Goal: Information Seeking & Learning: Find specific page/section

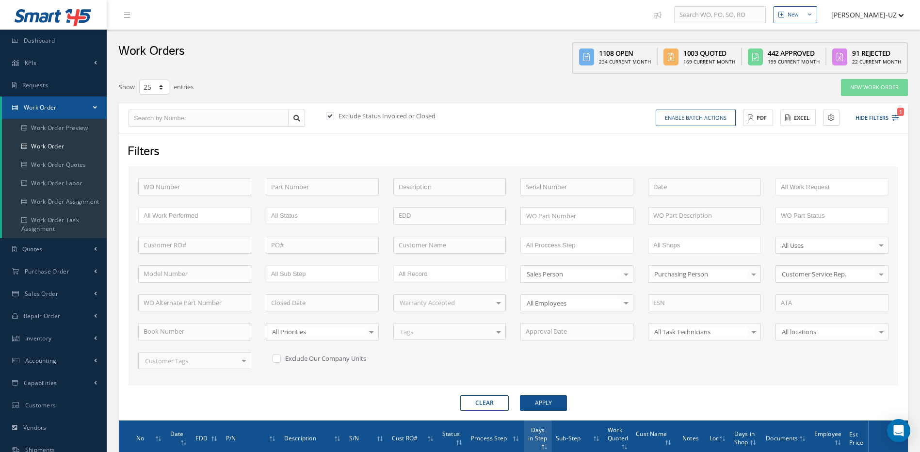
select select "25"
click at [557, 408] on button "Apply" at bounding box center [543, 403] width 47 height 16
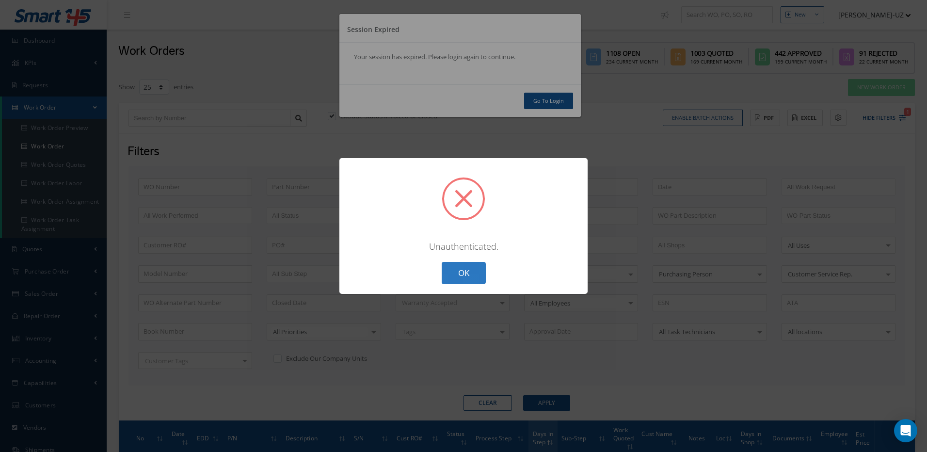
click at [468, 283] on div "? ! i × Unauthenticated. OK Cancel" at bounding box center [463, 226] width 248 height 136
drag, startPoint x: 468, startPoint y: 281, endPoint x: 485, endPoint y: 236, distance: 48.8
click at [468, 281] on button "OK" at bounding box center [464, 273] width 44 height 23
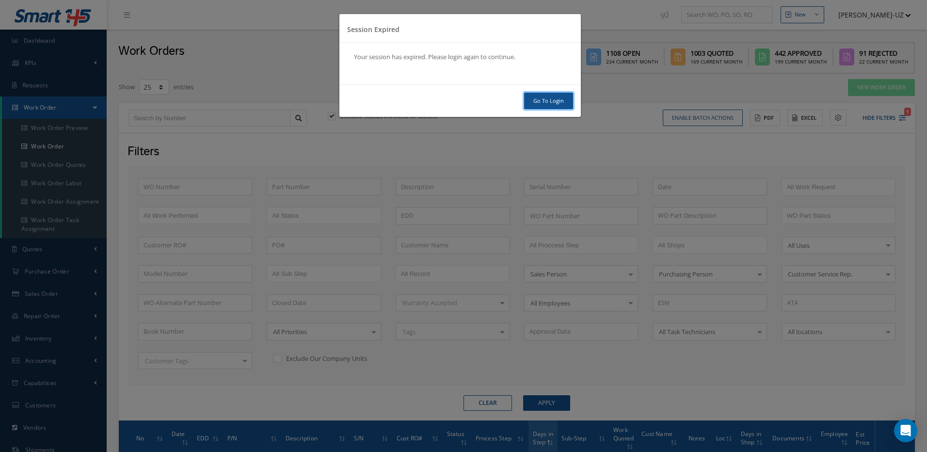
click at [545, 106] on link "Go To Login" at bounding box center [548, 101] width 49 height 17
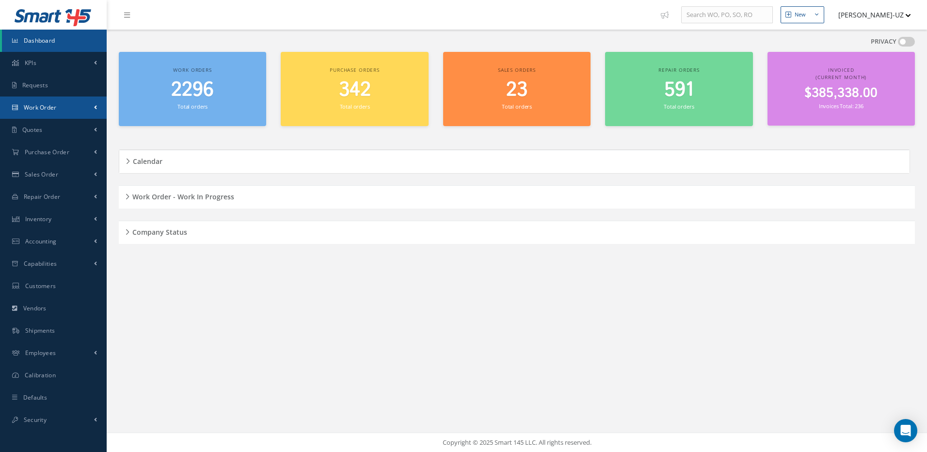
click at [40, 111] on span "Work Order" at bounding box center [40, 107] width 33 height 8
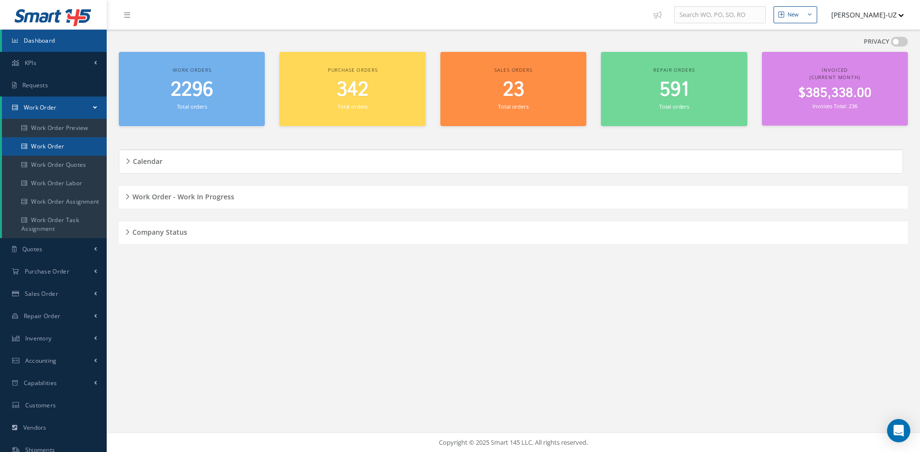
click at [54, 144] on link "Work Order" at bounding box center [54, 146] width 105 height 18
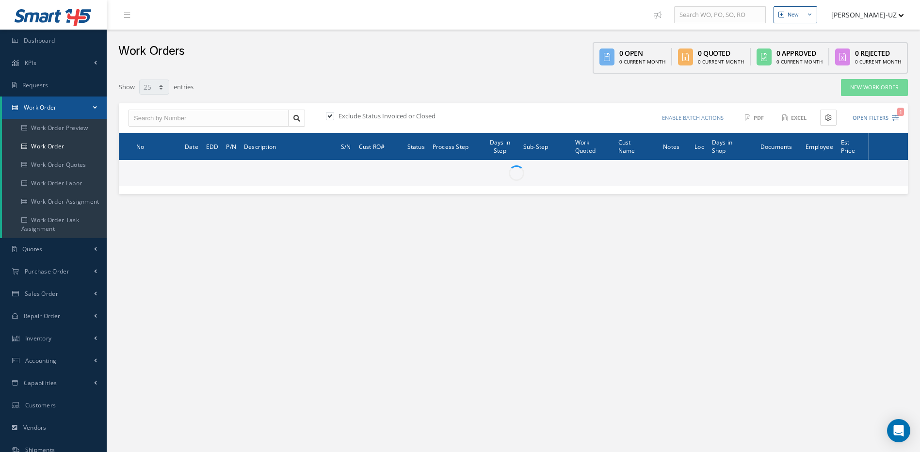
select select "25"
type input "All Work Request"
type input "All Work Performed"
type input "All Status"
type input "WO Part Status"
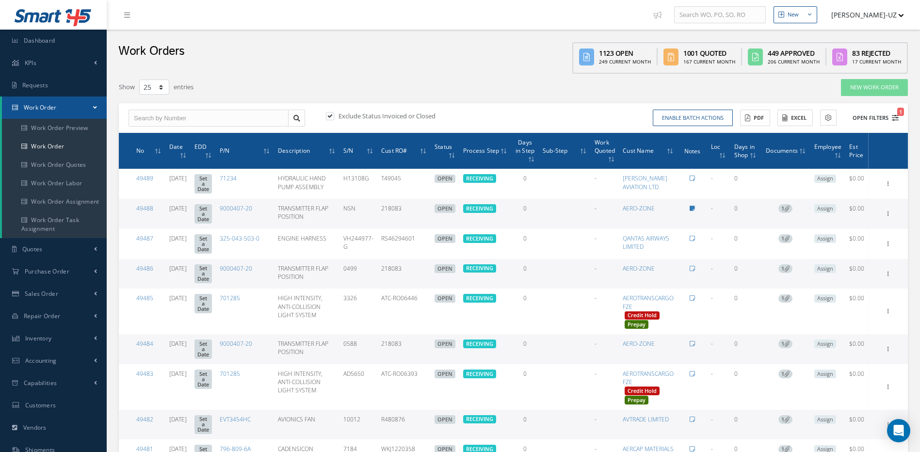
click at [894, 119] on icon "1" at bounding box center [895, 117] width 7 height 7
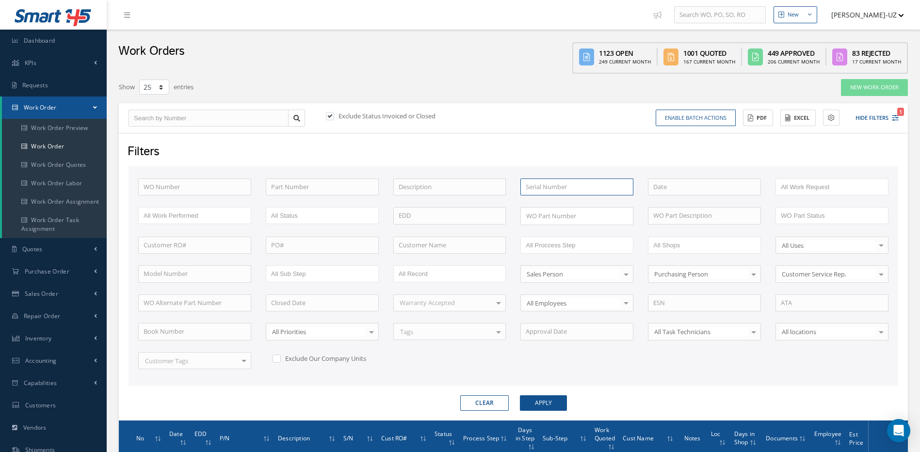
click at [540, 189] on input "text" at bounding box center [576, 186] width 113 height 17
type input "13199163"
click at [520, 395] on button "Apply" at bounding box center [543, 403] width 47 height 16
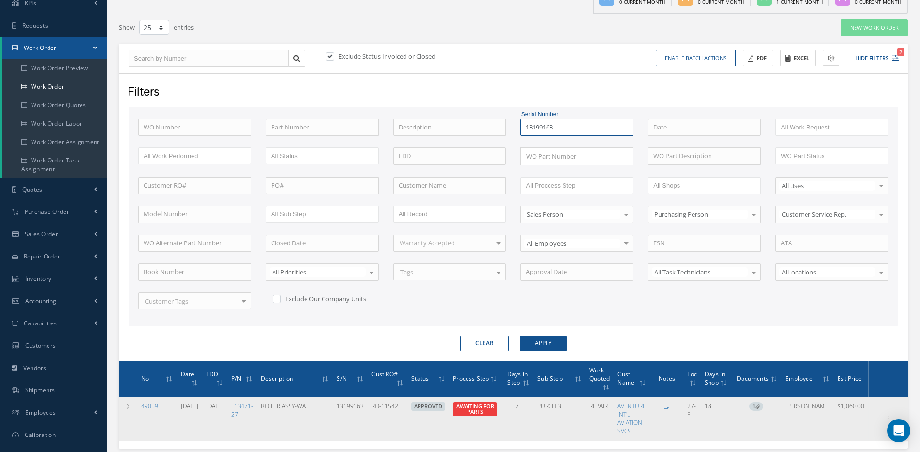
scroll to position [123, 0]
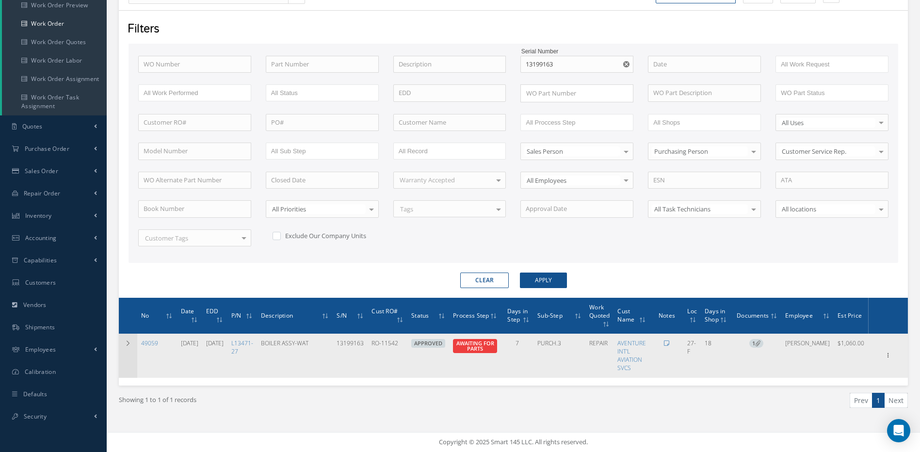
drag, startPoint x: 125, startPoint y: 342, endPoint x: 130, endPoint y: 343, distance: 5.4
click at [127, 342] on icon at bounding box center [128, 343] width 7 height 6
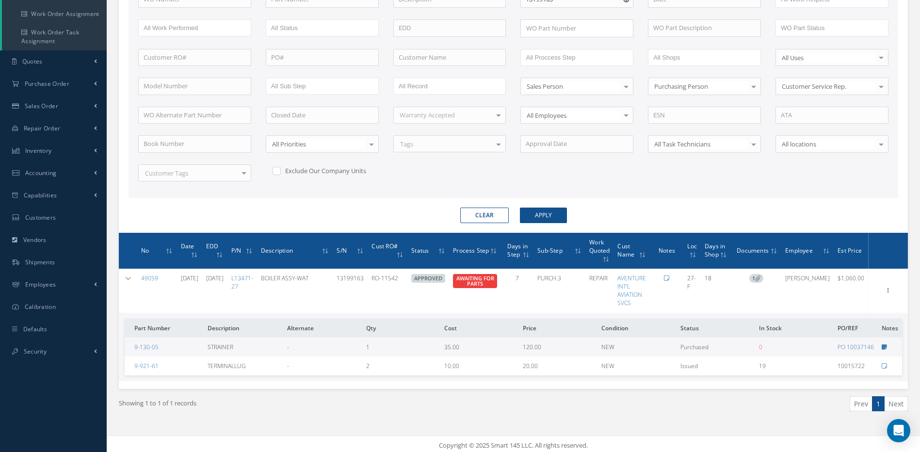
scroll to position [191, 0]
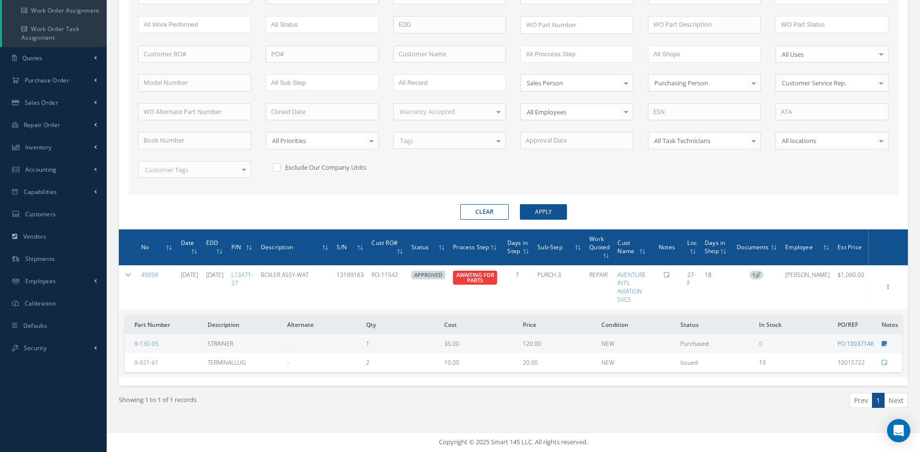
click at [861, 342] on link "PO 10037146" at bounding box center [856, 343] width 36 height 8
click at [130, 273] on icon at bounding box center [128, 275] width 7 height 6
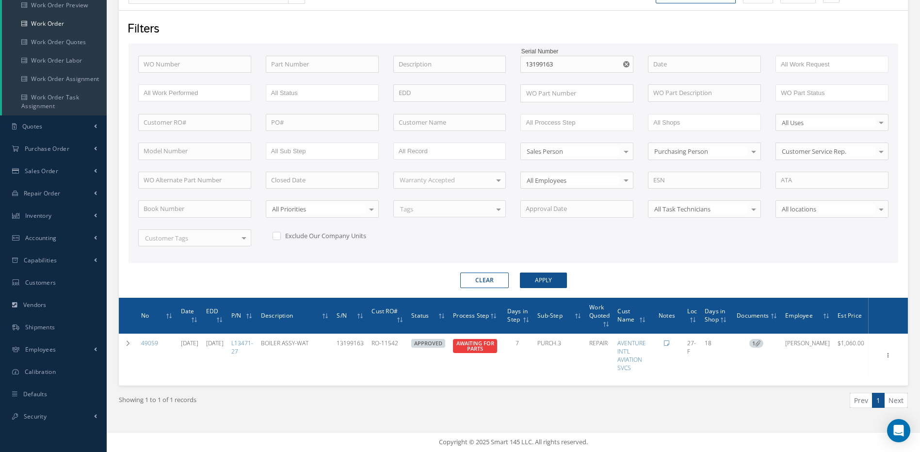
click at [659, 248] on div "WO Number Part Number Description Serial Number 13199163 13199163 - BENCH CHECK…" at bounding box center [513, 157] width 765 height 202
click at [628, 65] on icon "Reset" at bounding box center [626, 64] width 6 height 6
click at [202, 59] on input "text" at bounding box center [194, 64] width 113 height 17
type input "4"
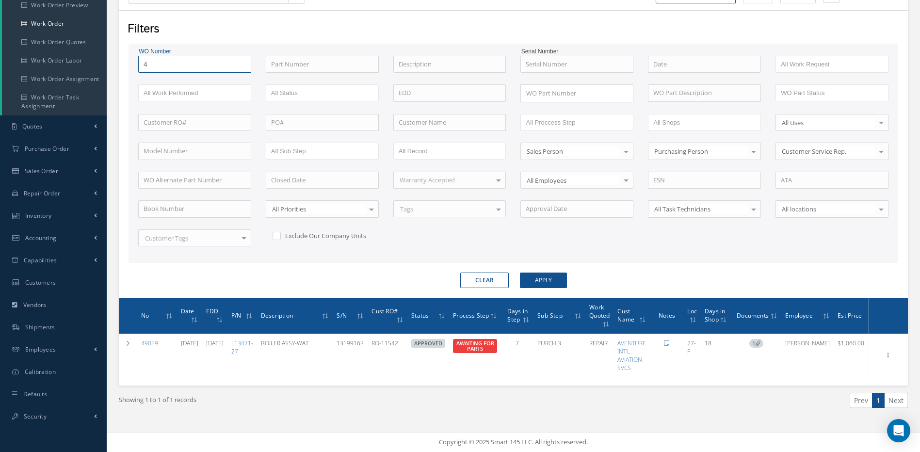
type input "49"
type input "491"
type input "4915"
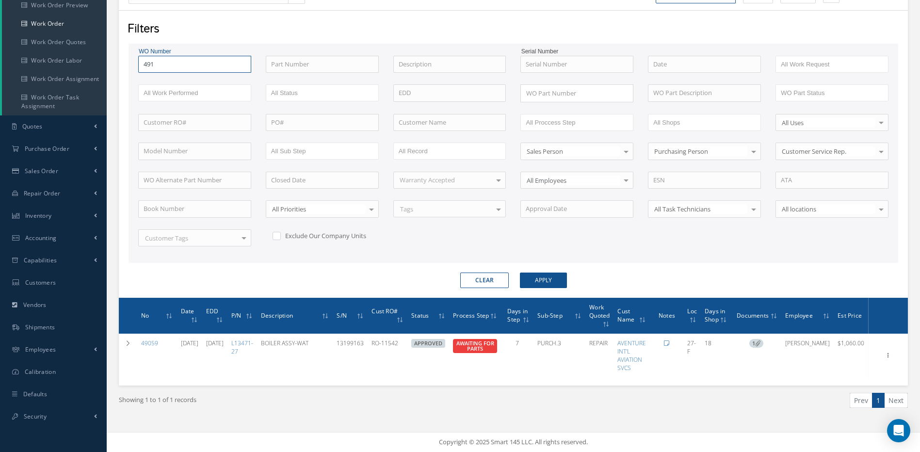
type input "4915"
type input "49154"
click at [520, 273] on button "Apply" at bounding box center [543, 281] width 47 height 16
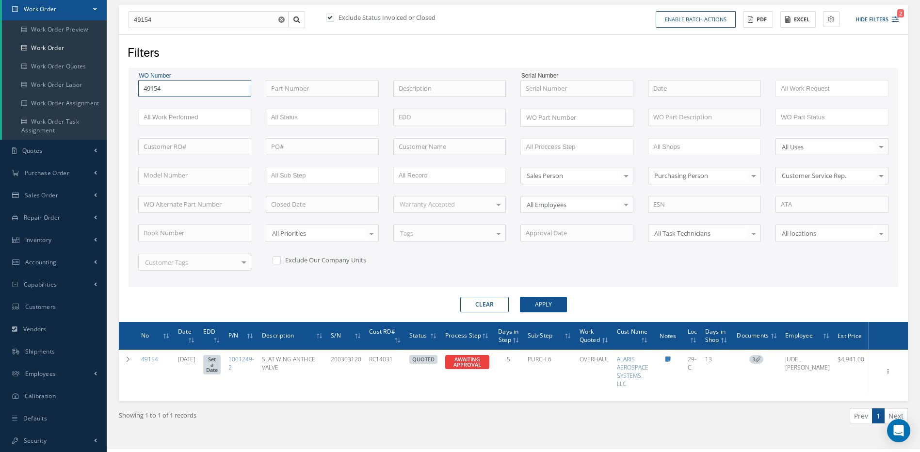
scroll to position [114, 0]
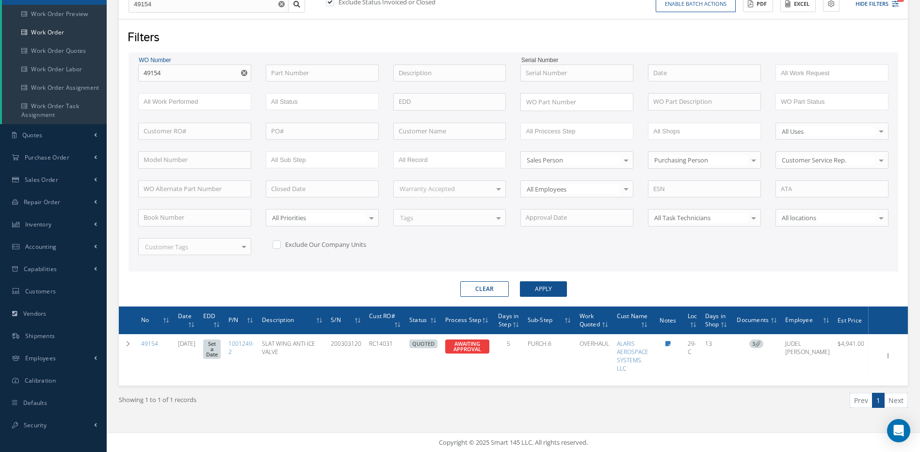
click at [674, 258] on div "WO Number 49154 49154 Part Number Description Serial Number - BENCH CHECK CALIB…" at bounding box center [513, 166] width 765 height 202
click at [246, 74] on icon "Reset" at bounding box center [244, 73] width 6 height 6
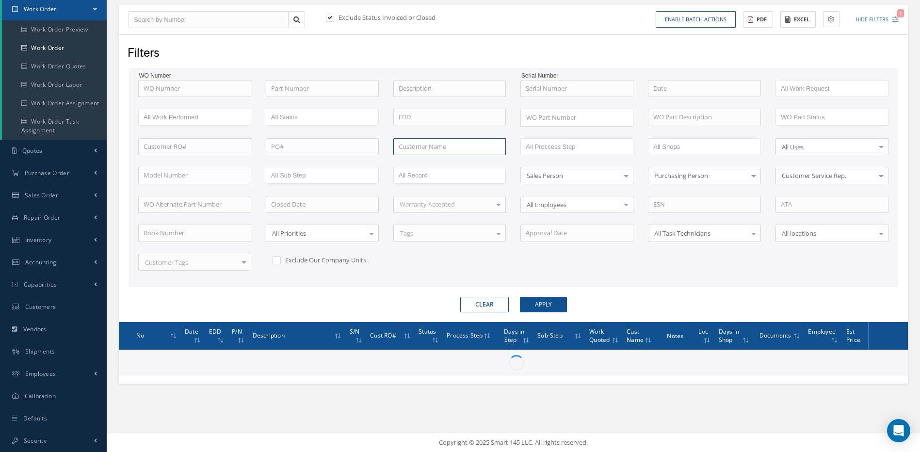
click at [462, 147] on input "text" at bounding box center [449, 146] width 113 height 17
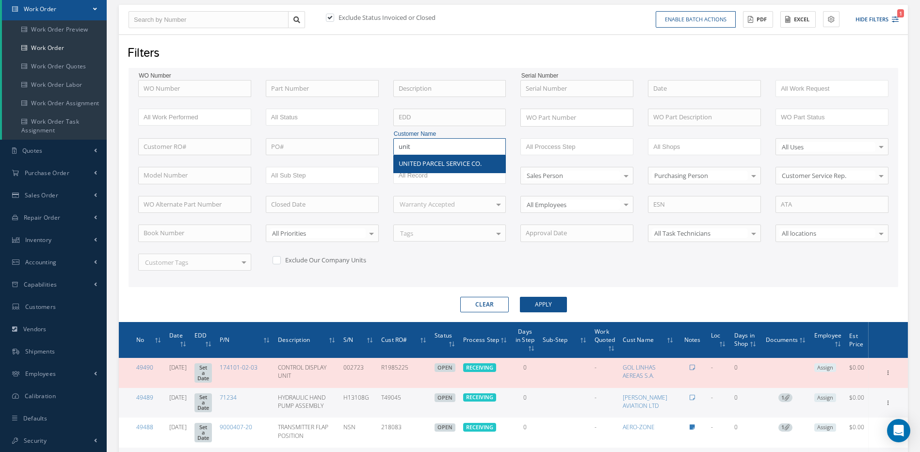
drag, startPoint x: 416, startPoint y: 145, endPoint x: 374, endPoint y: 143, distance: 41.3
click at [374, 143] on div "WO Number Part Number Description Serial Number - BENCH CHECK CALIBRATION INSPE…" at bounding box center [513, 181] width 765 height 202
click at [428, 159] on span "QANTAS AIRWAYS LIMITED" at bounding box center [438, 163] width 78 height 9
type input "QANTAS AIRWAYS LIMITED"
click at [543, 312] on div "Filters WO Number Part Number Description Serial Number - BENCH CHECK CALIBRATI…" at bounding box center [513, 178] width 789 height 288
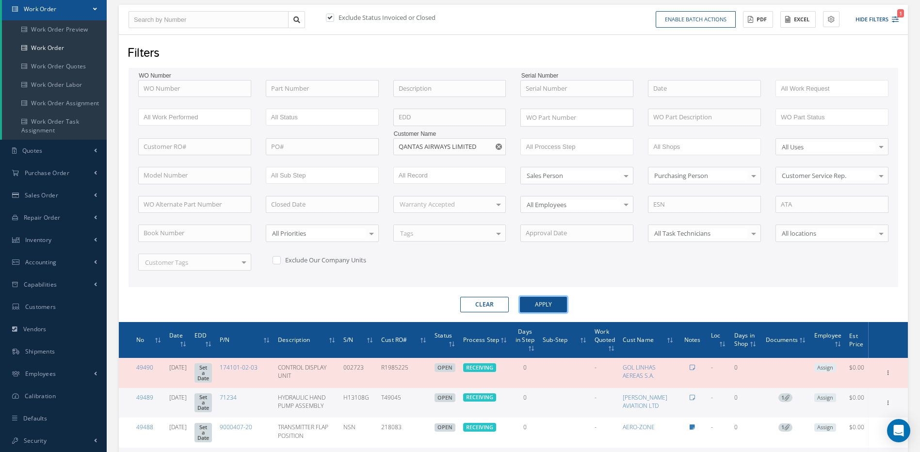
click at [545, 307] on button "Apply" at bounding box center [543, 305] width 47 height 16
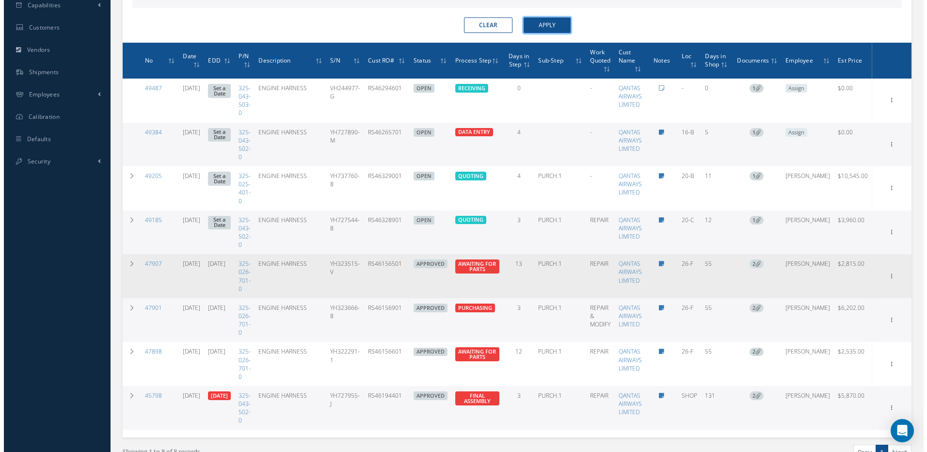
scroll to position [389, 0]
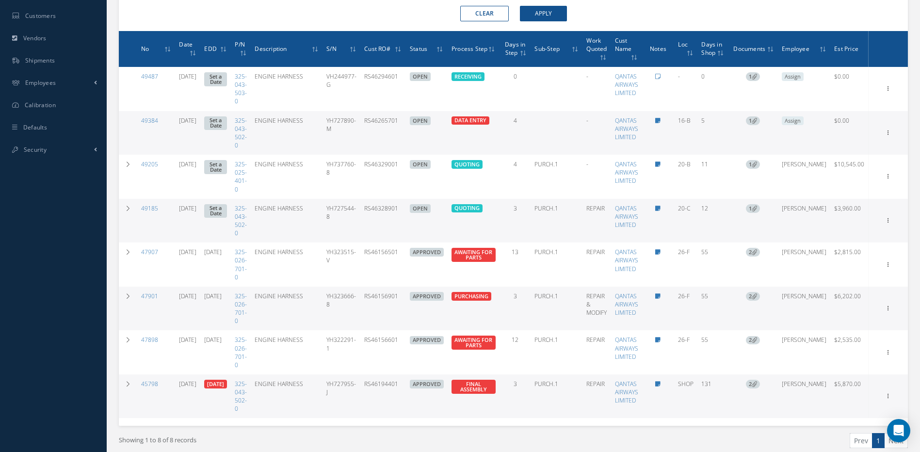
drag, startPoint x: 420, startPoint y: 214, endPoint x: 381, endPoint y: 218, distance: 40.0
click at [381, 218] on td "RS46328901" at bounding box center [383, 221] width 46 height 44
copy td "RS46328901"
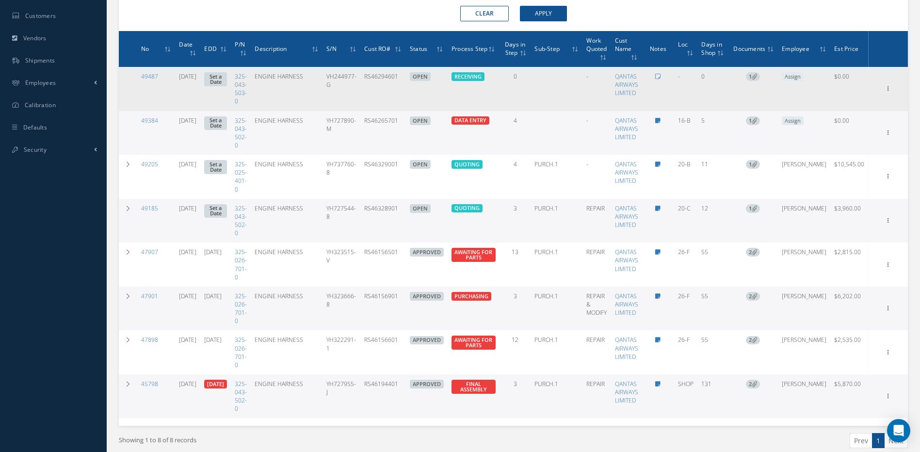
drag, startPoint x: 420, startPoint y: 78, endPoint x: 384, endPoint y: 82, distance: 35.7
click at [384, 82] on td "RS46294601" at bounding box center [383, 89] width 46 height 44
copy td "RS46294601"
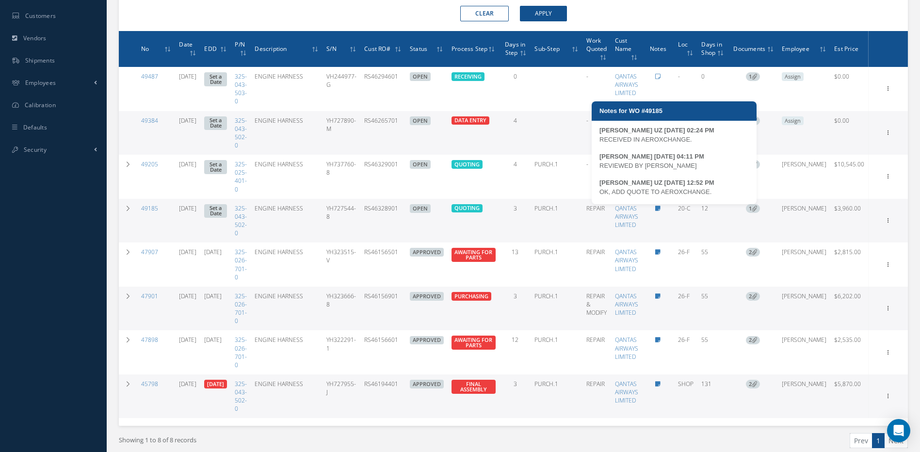
drag, startPoint x: 699, startPoint y: 144, endPoint x: 600, endPoint y: 143, distance: 99.4
click at [600, 143] on div "RECEIVED IN AEROXCHANGE." at bounding box center [673, 140] width 149 height 10
copy div "RECEIVED IN AEROXCHANGE."
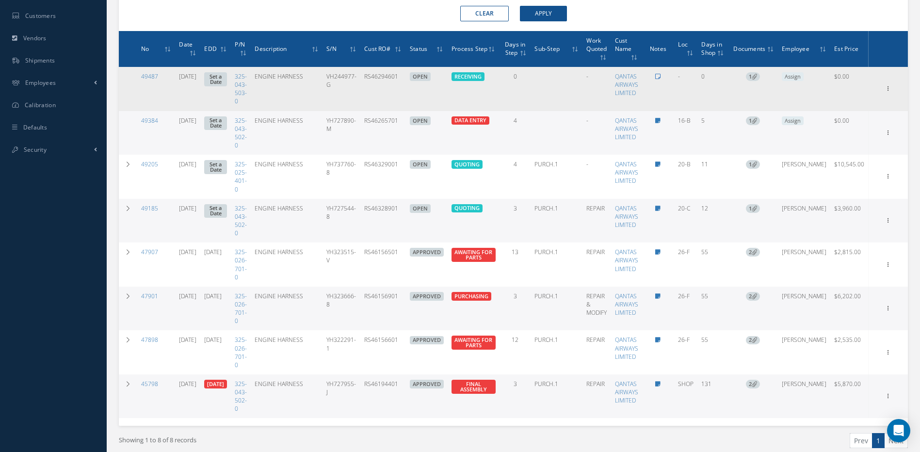
click at [661, 78] on icon at bounding box center [657, 77] width 5 height 6
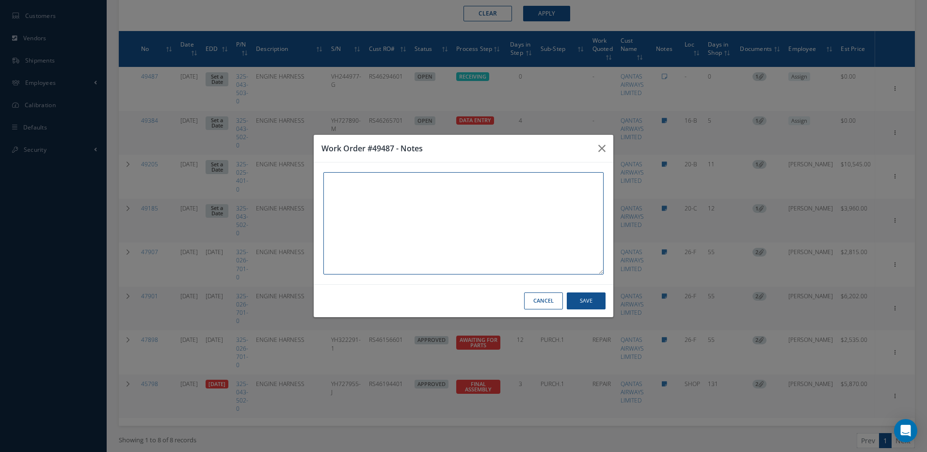
paste textarea "RECEIVED IN AEROXCHANGE."
type textarea "RECEIVED IN AEROXCHANGE."
click at [597, 298] on button "Save" at bounding box center [586, 300] width 39 height 17
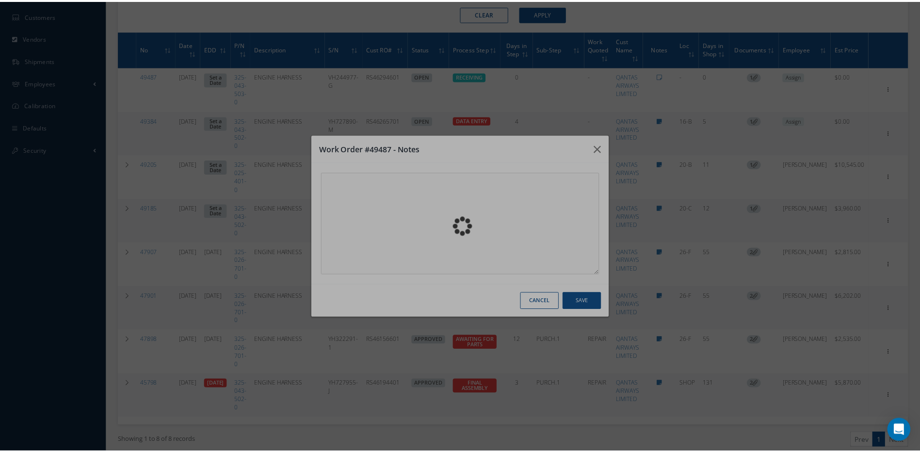
scroll to position [98, 0]
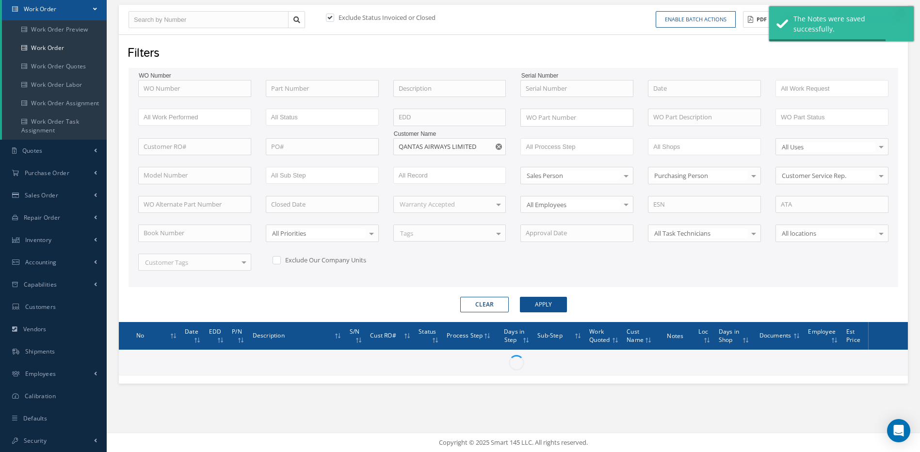
click at [624, 307] on div "Clear Apply" at bounding box center [513, 305] width 784 height 16
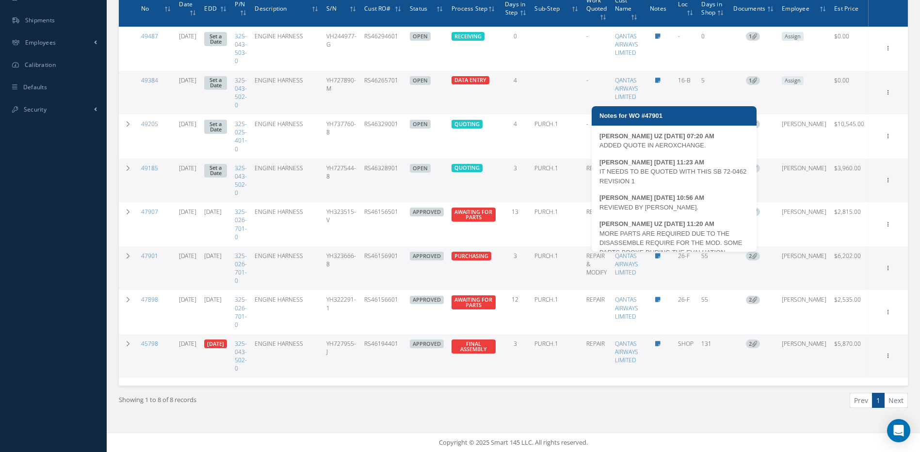
scroll to position [74, 0]
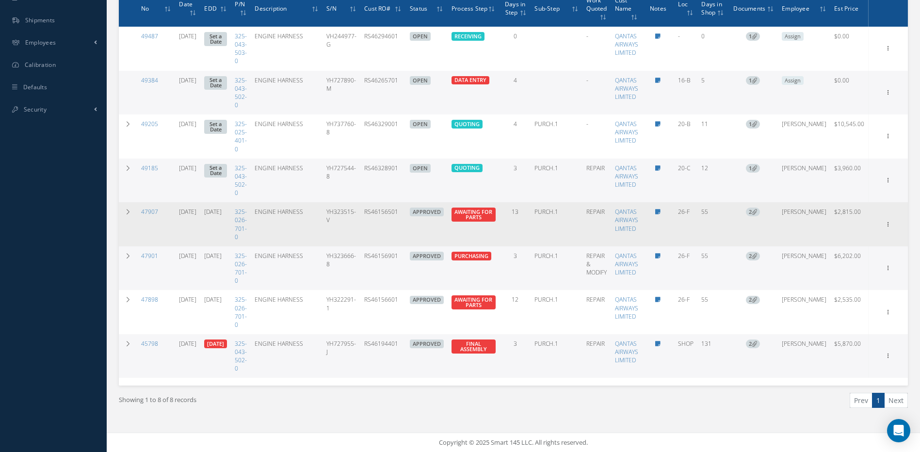
drag, startPoint x: 426, startPoint y: 213, endPoint x: 383, endPoint y: 219, distance: 43.6
click at [383, 219] on tr "47907 07/22/2025 10/09/2025 325-026-701-0 ENGINE HARNESS YH323515-V RS46156501 …" at bounding box center [513, 224] width 789 height 44
copy td "RS46156501"
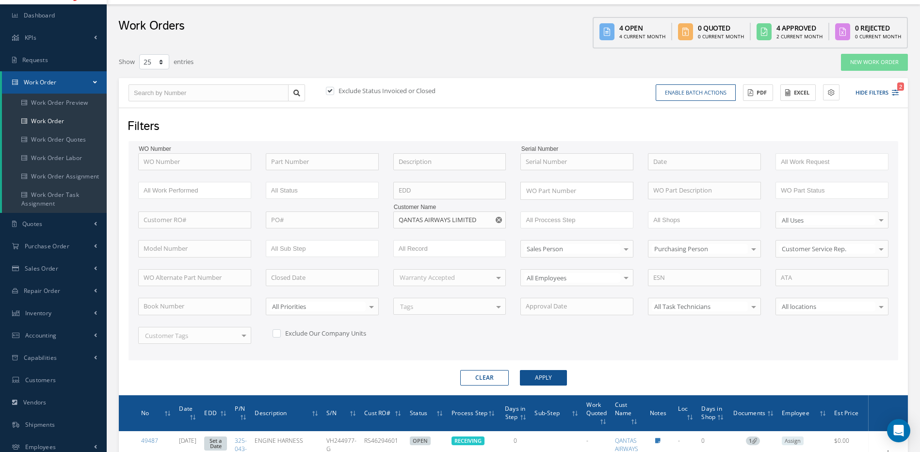
scroll to position [0, 0]
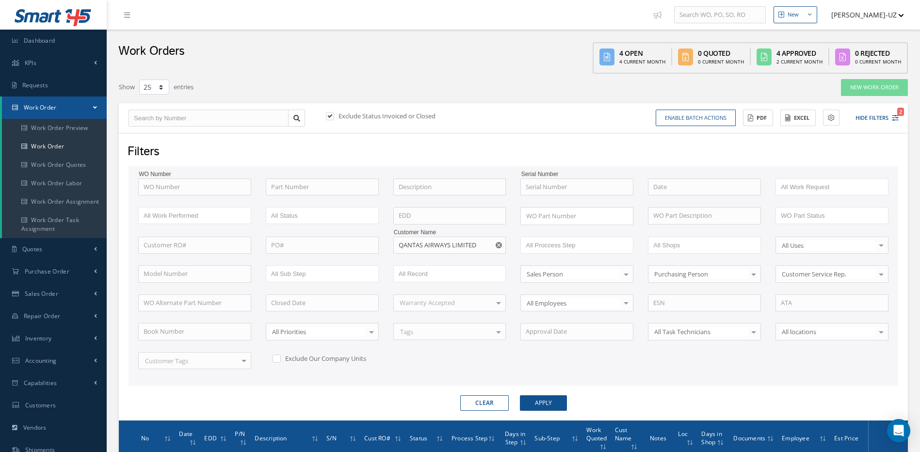
click at [499, 244] on use "Reset" at bounding box center [499, 245] width 6 height 6
click at [488, 242] on input "text" at bounding box center [449, 245] width 113 height 17
click at [422, 267] on div "UNITED PARCEL SERVICE CO." at bounding box center [450, 263] width 102 height 10
type input "UNITED PARCEL SERVICE CO."
click at [542, 406] on button "Apply" at bounding box center [543, 403] width 47 height 16
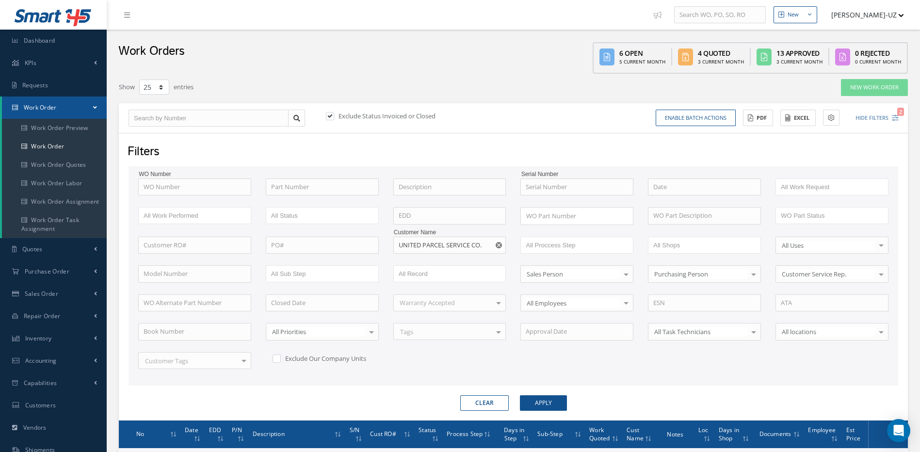
click at [602, 402] on div "Clear Apply" at bounding box center [513, 403] width 784 height 16
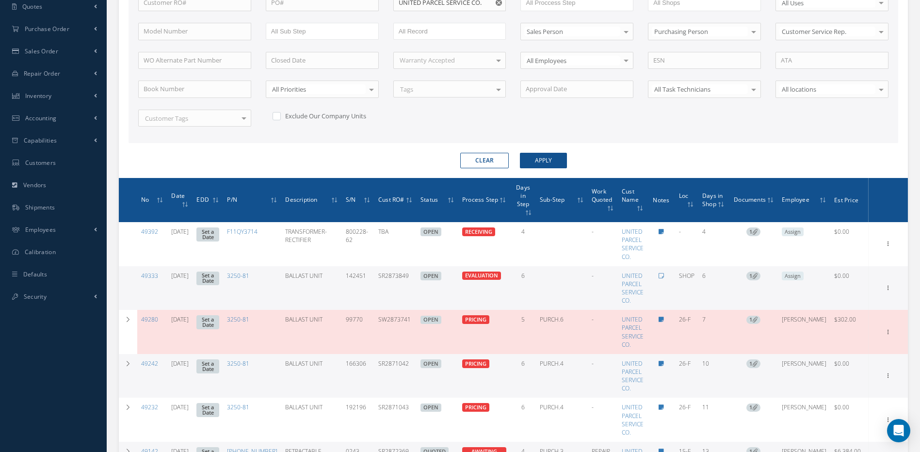
scroll to position [291, 0]
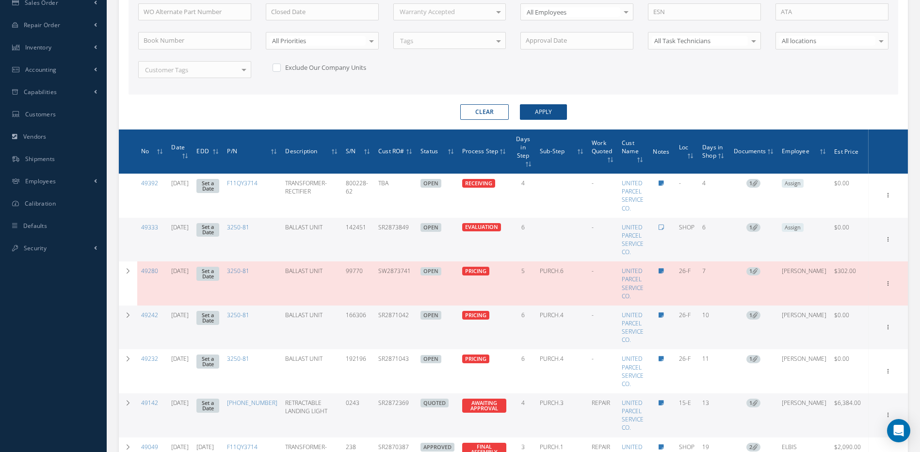
drag, startPoint x: 423, startPoint y: 221, endPoint x: 388, endPoint y: 224, distance: 35.6
click at [388, 224] on td "SR2873849" at bounding box center [395, 240] width 42 height 44
copy td "SR2873849"
click at [417, 218] on td "SR2873849" at bounding box center [395, 240] width 42 height 44
drag, startPoint x: 426, startPoint y: 218, endPoint x: 388, endPoint y: 225, distance: 38.5
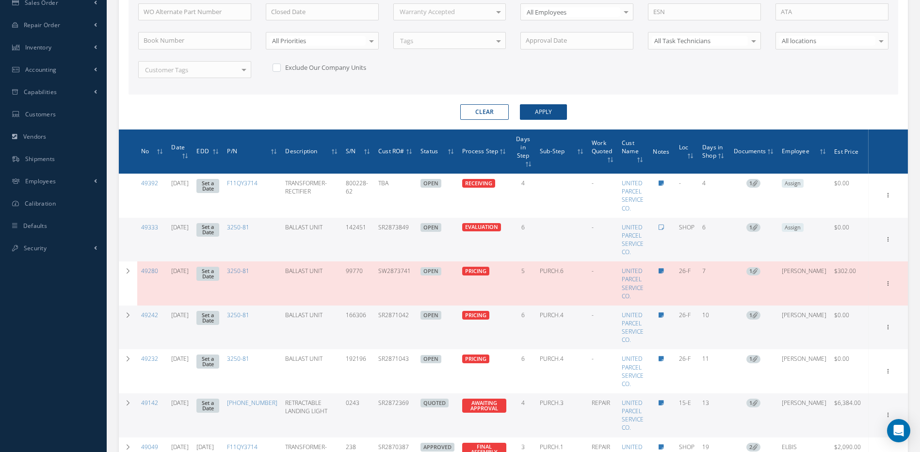
click at [388, 225] on td "SR2873849" at bounding box center [395, 240] width 42 height 44
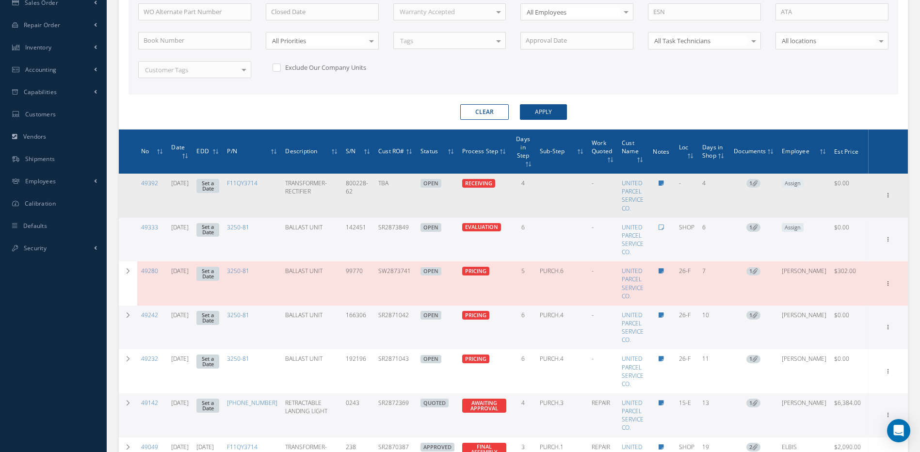
copy td "SR2873849"
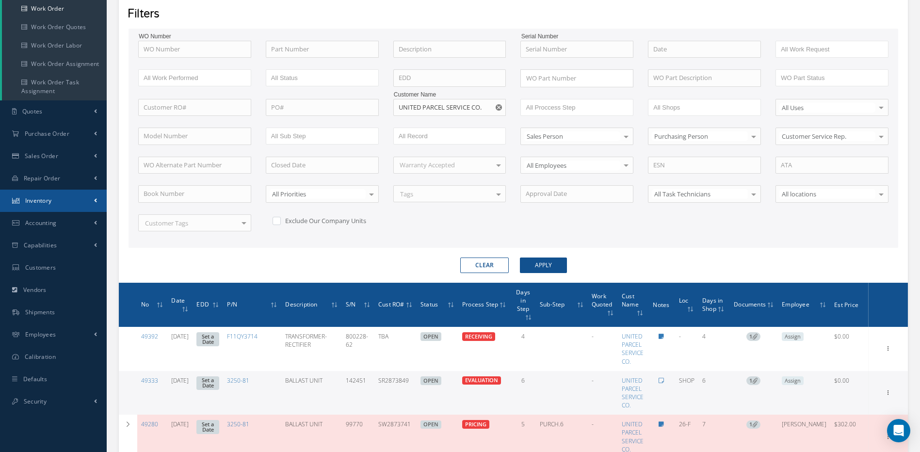
scroll to position [119, 0]
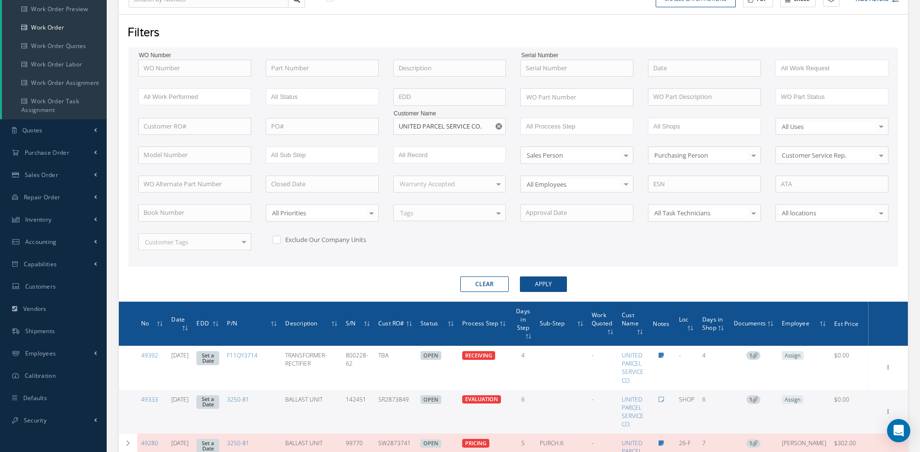
click at [619, 263] on div "WO Number Part Number Description Serial Number - BENCH CHECK CALIBRATION INSPE…" at bounding box center [514, 157] width 770 height 219
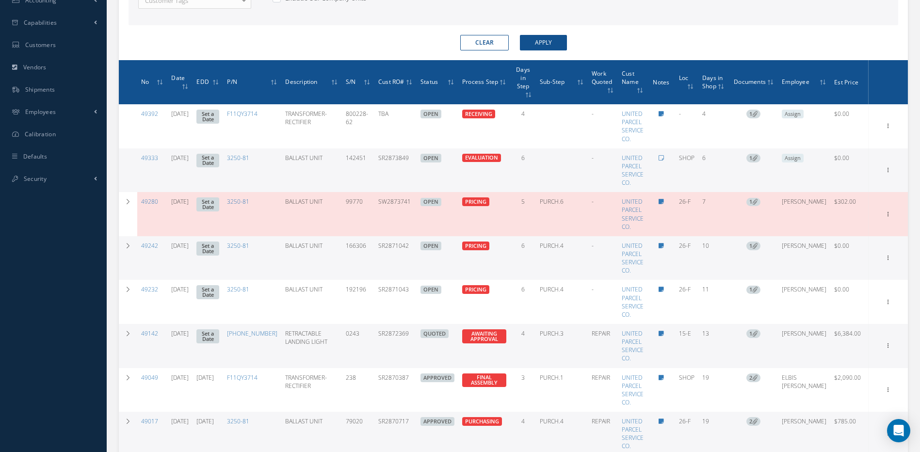
scroll to position [361, 0]
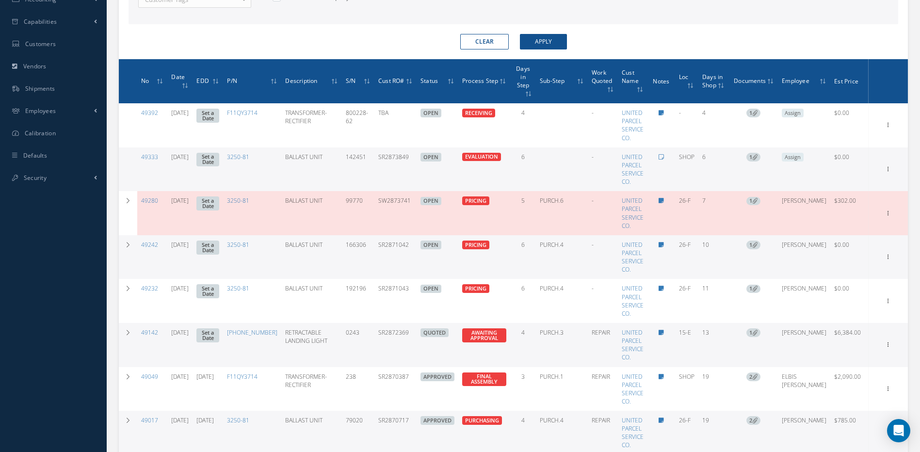
drag, startPoint x: 425, startPoint y: 330, endPoint x: 386, endPoint y: 333, distance: 39.4
click at [386, 333] on td "SR2872369" at bounding box center [395, 345] width 42 height 44
copy td "SR2872369"
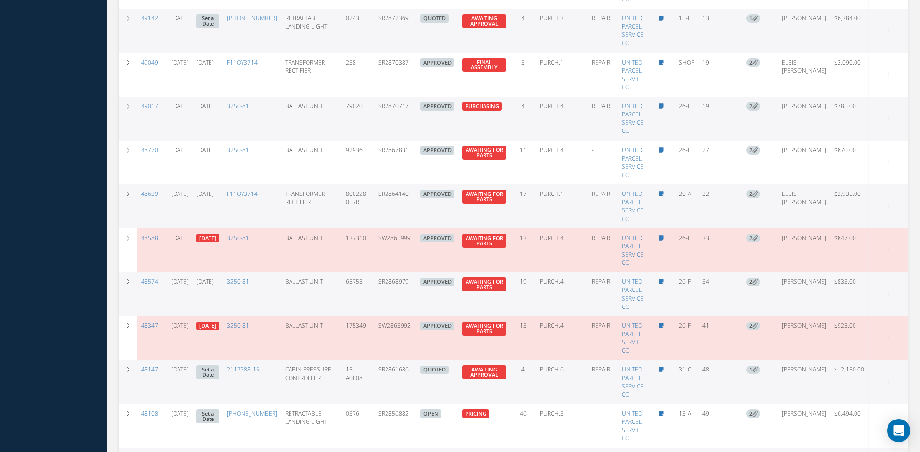
scroll to position [701, 0]
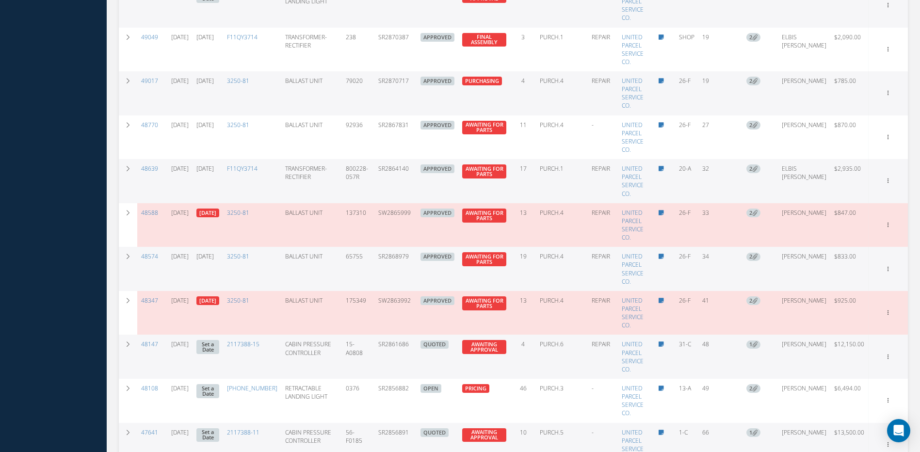
drag, startPoint x: 429, startPoint y: 333, endPoint x: 385, endPoint y: 332, distance: 44.2
click at [385, 335] on tr "48147 07/29/2025 Set a Date 2117388-15 CABIN PRESSURE CONTROLLER 15-A0808 SR286…" at bounding box center [513, 357] width 789 height 44
drag, startPoint x: 413, startPoint y: 350, endPoint x: 421, endPoint y: 348, distance: 9.1
click at [413, 350] on td "SR2861686" at bounding box center [395, 357] width 42 height 44
click at [417, 341] on td "SR2861686" at bounding box center [395, 357] width 42 height 44
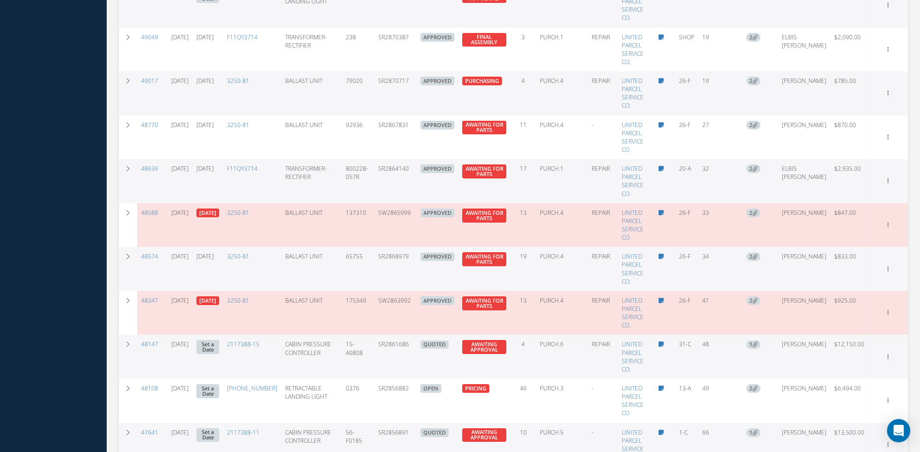
drag, startPoint x: 426, startPoint y: 336, endPoint x: 388, endPoint y: 332, distance: 37.6
click at [388, 335] on td "SR2861686" at bounding box center [395, 357] width 42 height 44
copy td "SR2861686"
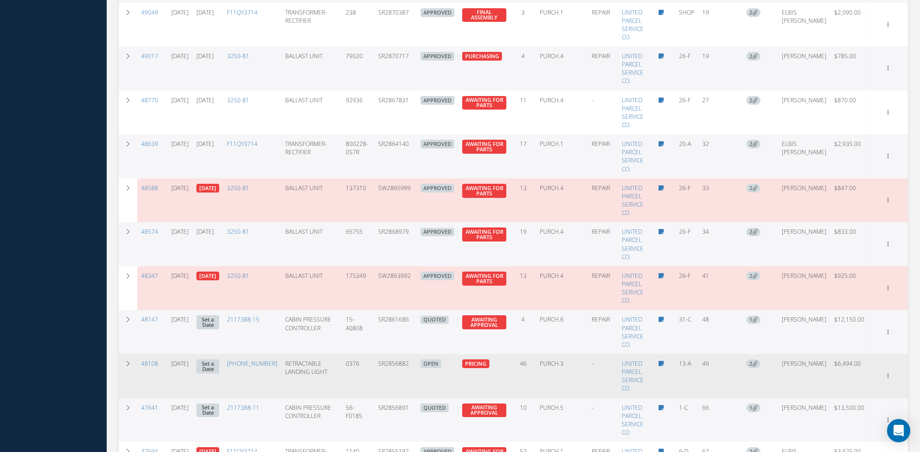
scroll to position [749, 0]
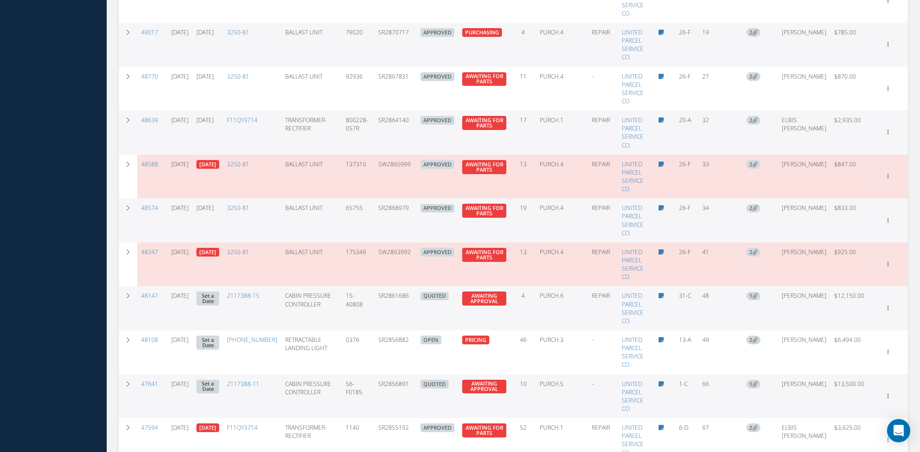
click at [417, 378] on td "SR2856891" at bounding box center [395, 396] width 42 height 44
drag, startPoint x: 420, startPoint y: 373, endPoint x: 390, endPoint y: 382, distance: 30.2
click at [390, 382] on td "SR2856891" at bounding box center [395, 396] width 42 height 44
copy td "SR2856891"
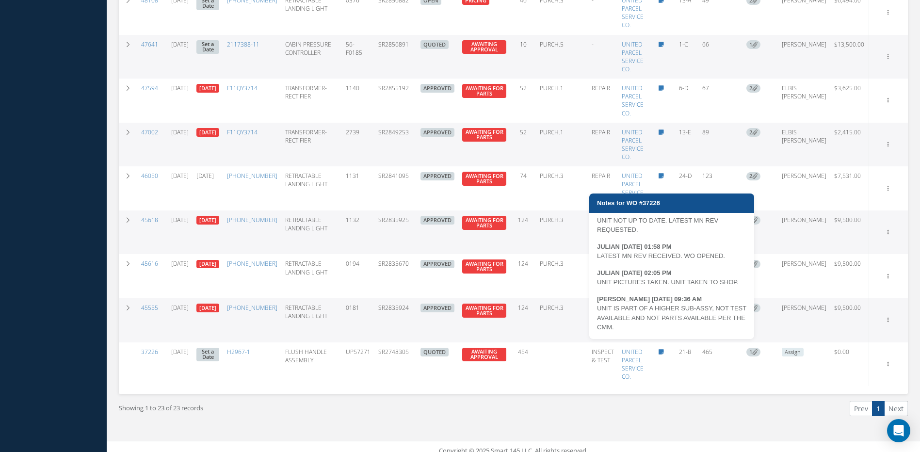
scroll to position [112, 0]
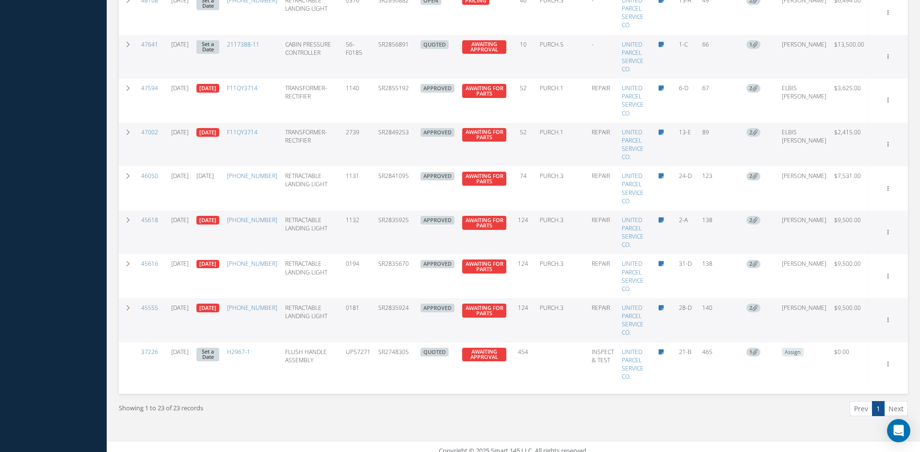
click at [567, 411] on div "Prev 1 Next" at bounding box center [715, 412] width 402 height 23
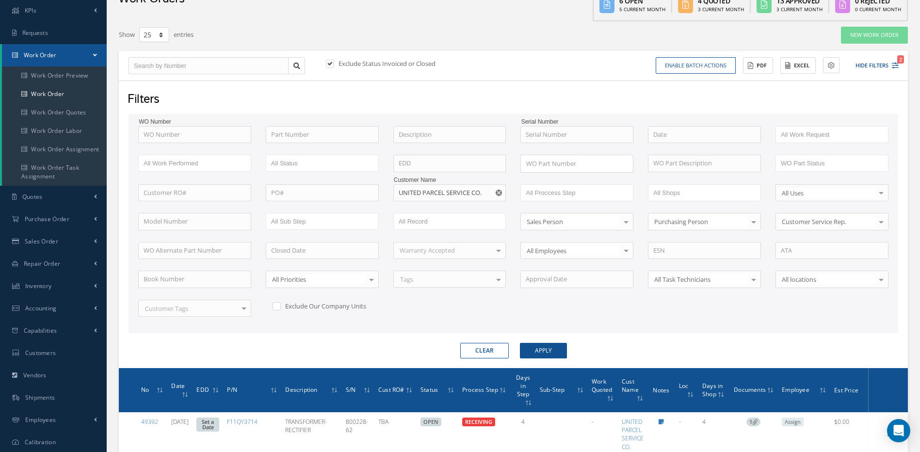
scroll to position [0, 0]
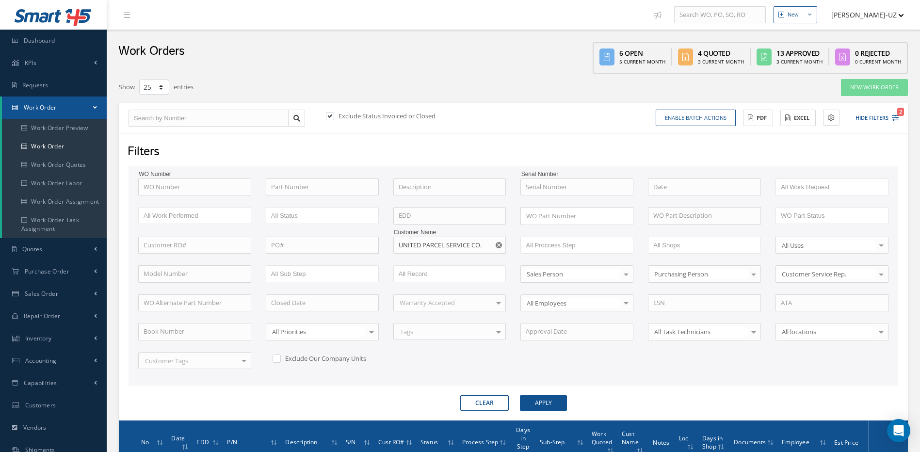
click at [501, 244] on use "Reset" at bounding box center [499, 245] width 6 height 6
click at [485, 243] on input "text" at bounding box center [449, 245] width 113 height 17
type input "aj w"
click at [520, 395] on button "Apply" at bounding box center [543, 403] width 47 height 16
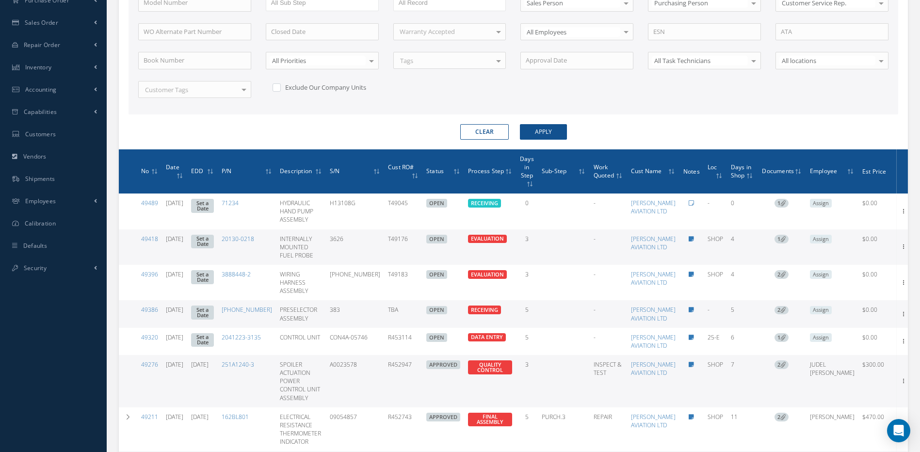
scroll to position [272, 0]
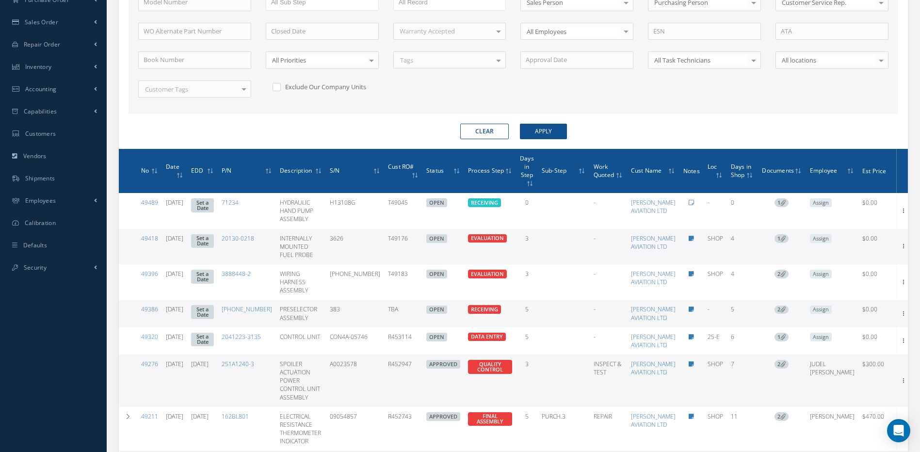
click at [532, 178] on span "Days in Step" at bounding box center [527, 166] width 14 height 26
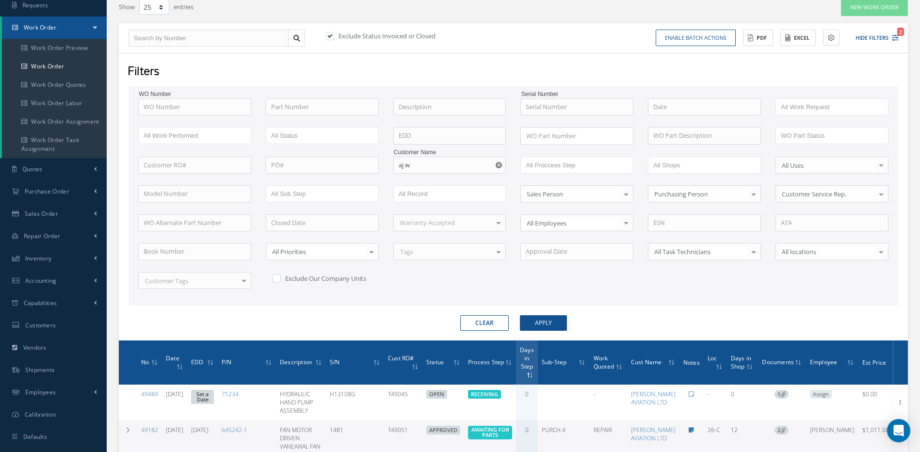
scroll to position [21, 0]
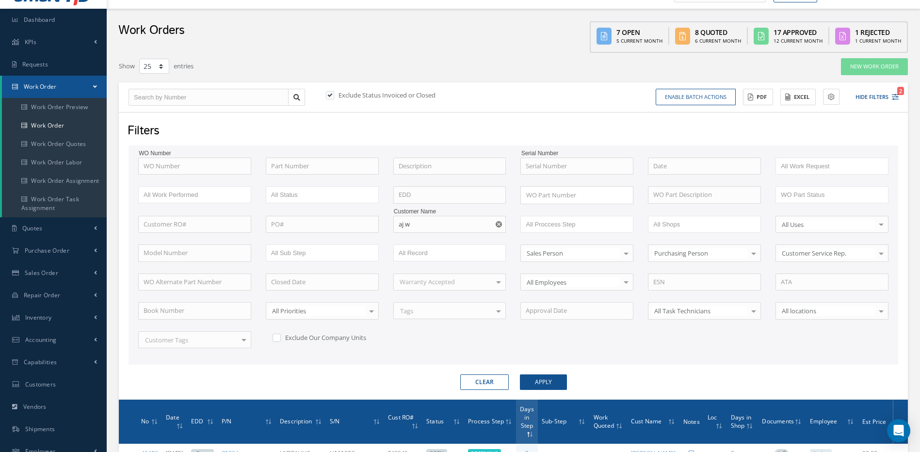
click at [345, 97] on label "Exclude Status Invoiced or Closed" at bounding box center [385, 95] width 99 height 9
click at [332, 97] on input "checkbox" at bounding box center [329, 96] width 6 height 6
checkbox input "false"
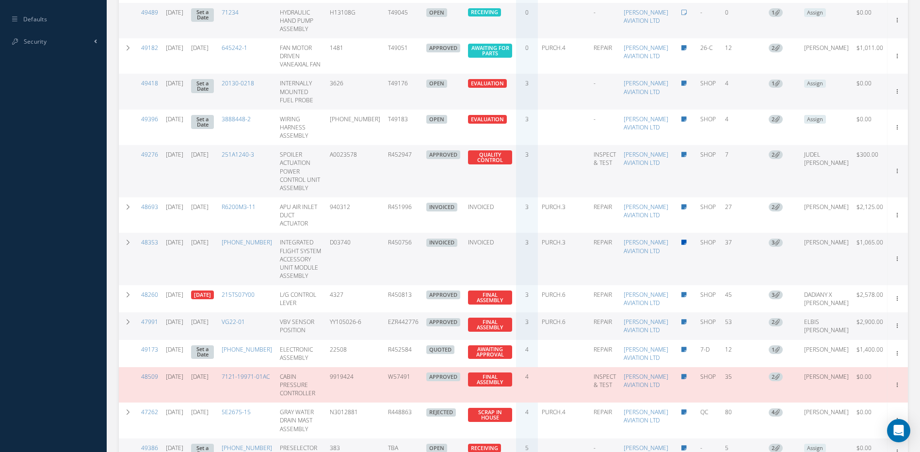
scroll to position [506, 0]
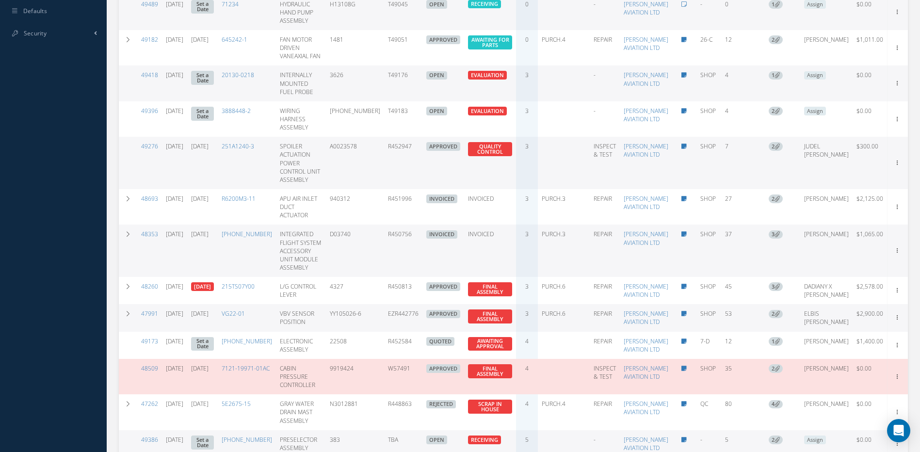
drag, startPoint x: 420, startPoint y: 280, endPoint x: 385, endPoint y: 282, distance: 35.9
click at [385, 277] on tr "48353 08/05/2025 09/12/2025 65-52820-2 INTEGRATED FLIGHT SYSTEM ACCESSORY UNIT …" at bounding box center [513, 251] width 789 height 52
copy tr "R450756"
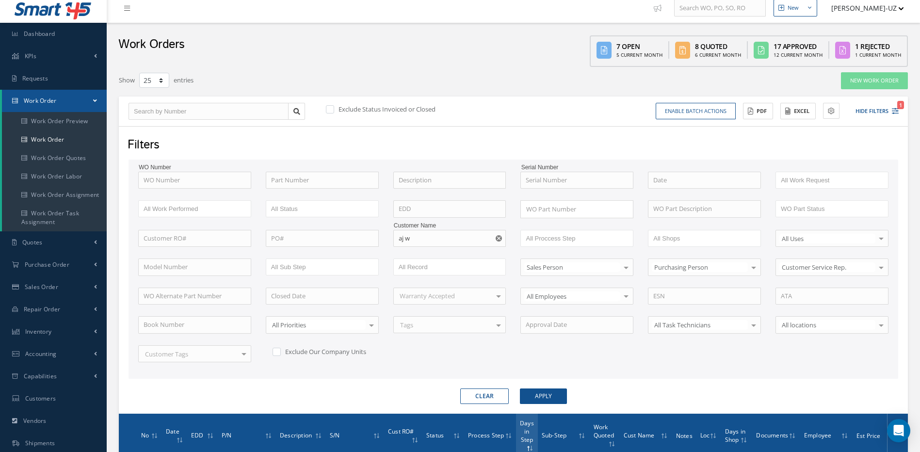
scroll to position [0, 0]
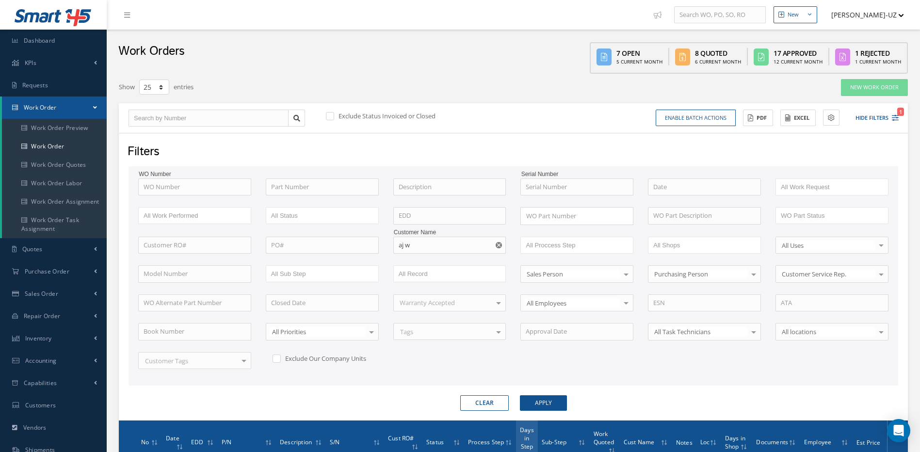
click at [500, 243] on use "Reset" at bounding box center [499, 245] width 6 height 6
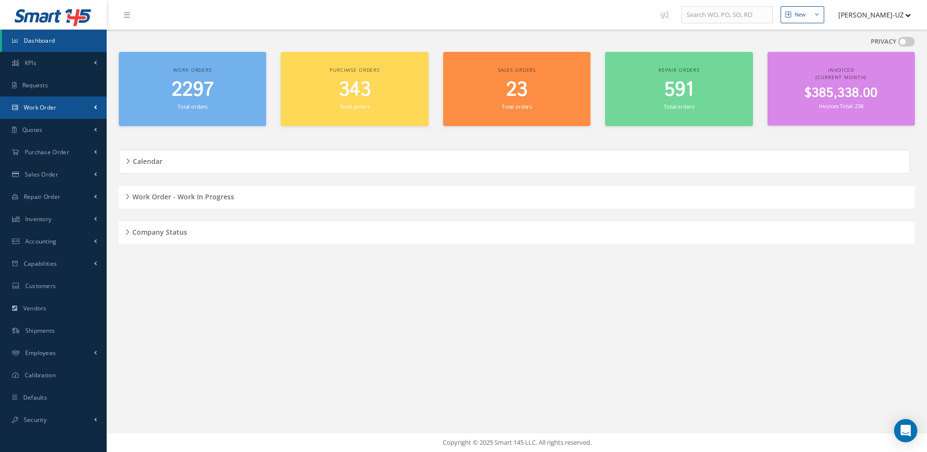
drag, startPoint x: 45, startPoint y: 101, endPoint x: 47, endPoint y: 106, distance: 5.1
click at [45, 102] on link "Work Order" at bounding box center [53, 108] width 107 height 22
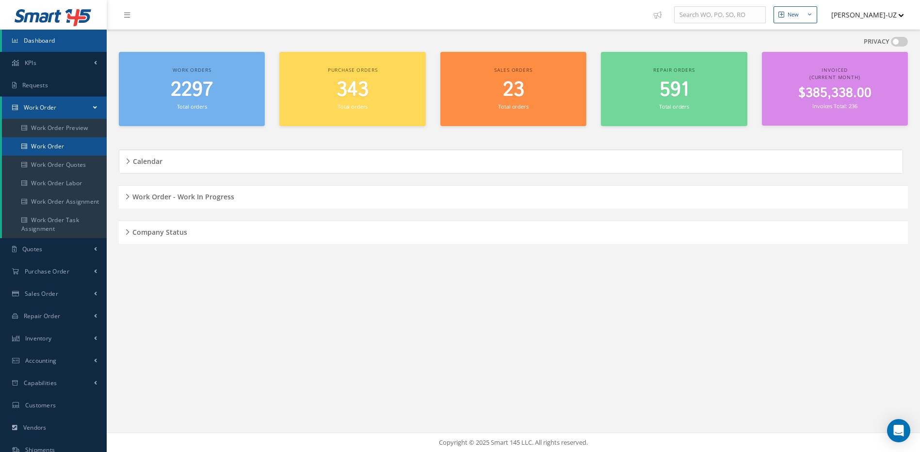
click at [63, 144] on link "Work Order" at bounding box center [54, 146] width 105 height 18
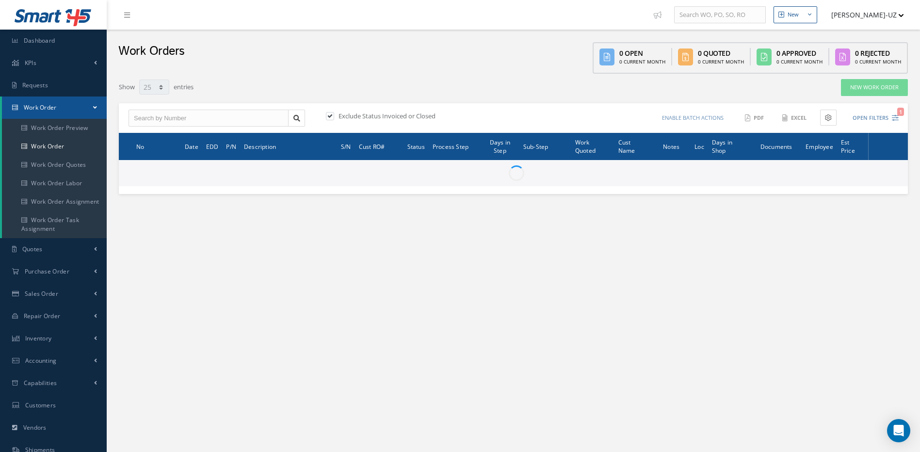
select select "25"
type input "All Work Request"
type input "All Work Performed"
type input "All Status"
type input "WO Part Status"
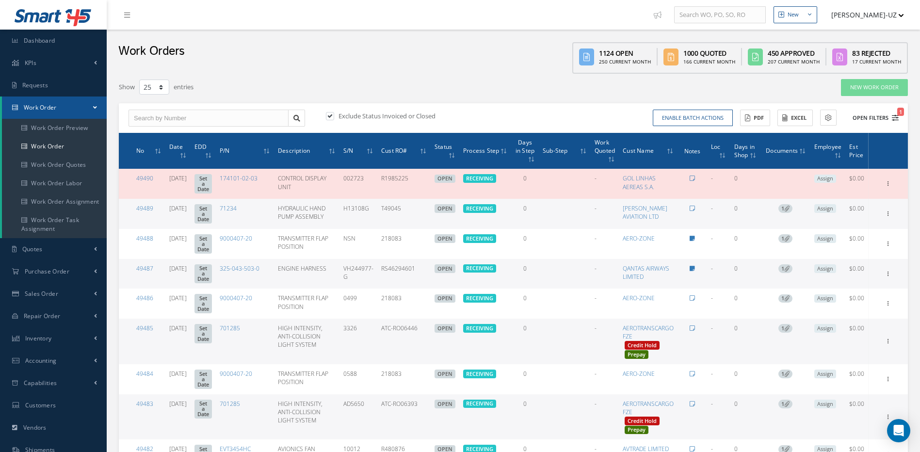
click at [892, 120] on icon "1" at bounding box center [895, 117] width 7 height 7
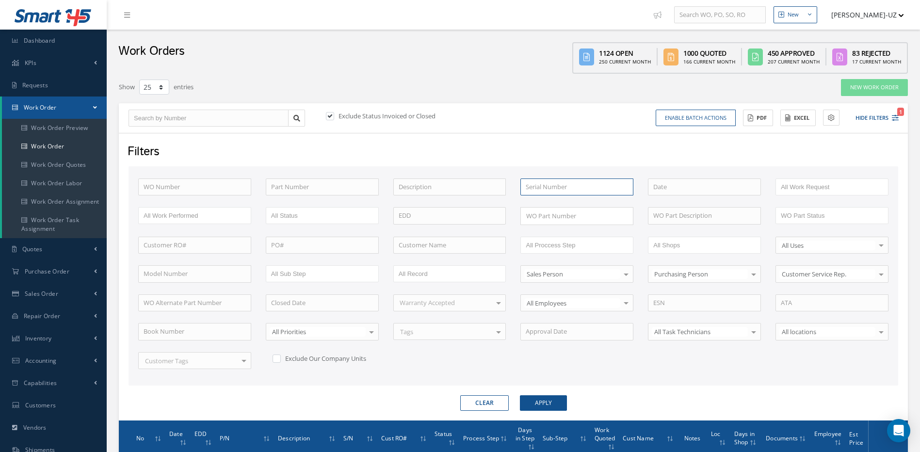
click at [527, 184] on input "text" at bounding box center [576, 186] width 113 height 17
paste input "YH323515-V"
type input "YH323515-V"
click at [520, 395] on button "Apply" at bounding box center [543, 403] width 47 height 16
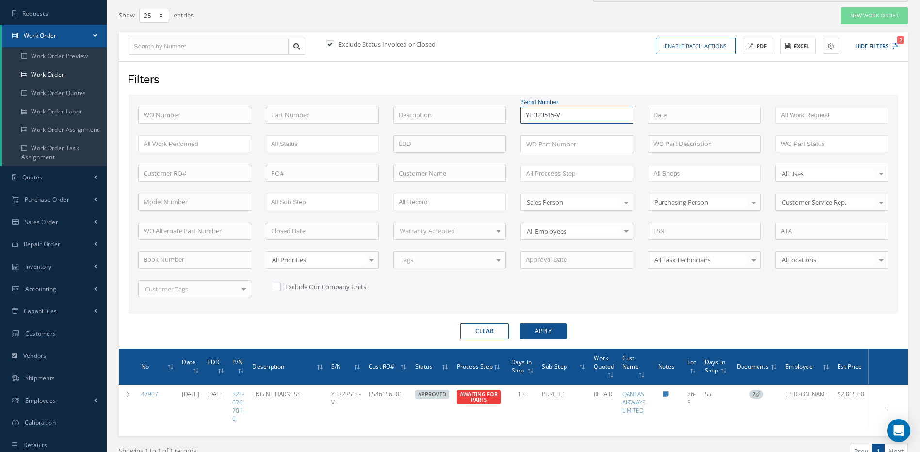
scroll to position [123, 0]
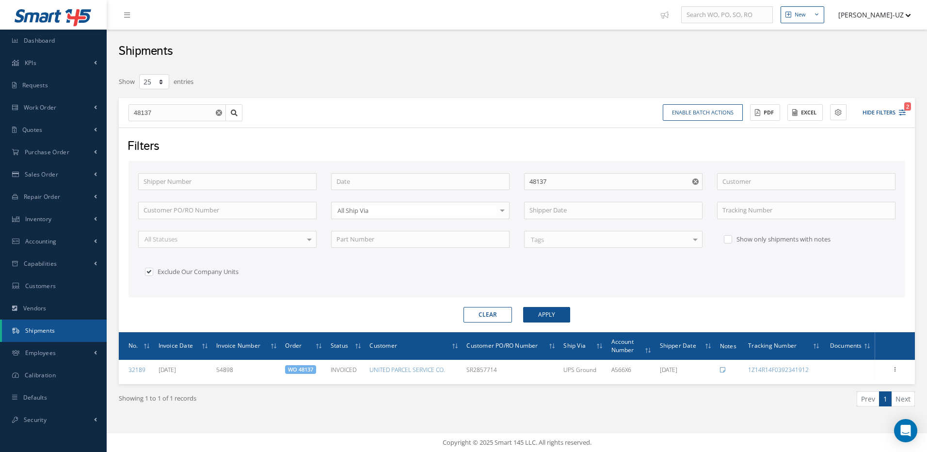
select select "25"
drag, startPoint x: 168, startPoint y: 112, endPoint x: 118, endPoint y: 117, distance: 50.7
click at [118, 117] on div "Show 10 25 50 100 entries 48137 48137 Enable batch actions Update Shipments ACT…" at bounding box center [517, 252] width 811 height 358
type input "4"
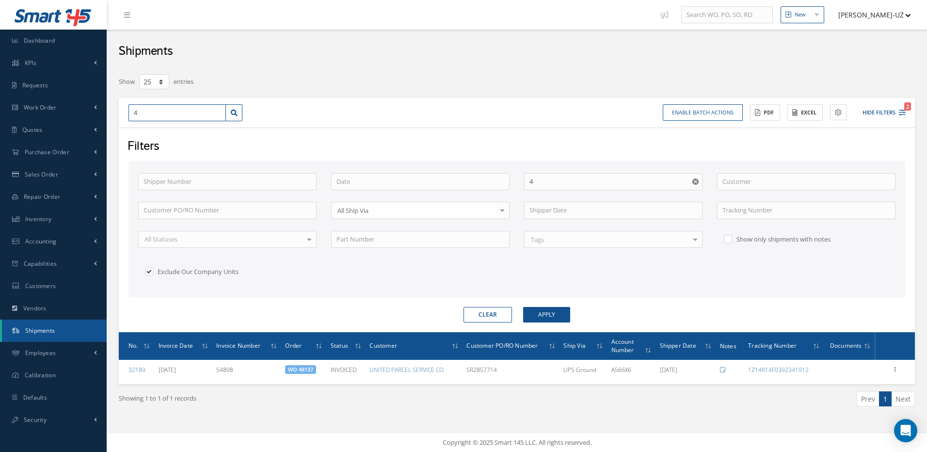
type input "48"
type input "483"
type input "4835"
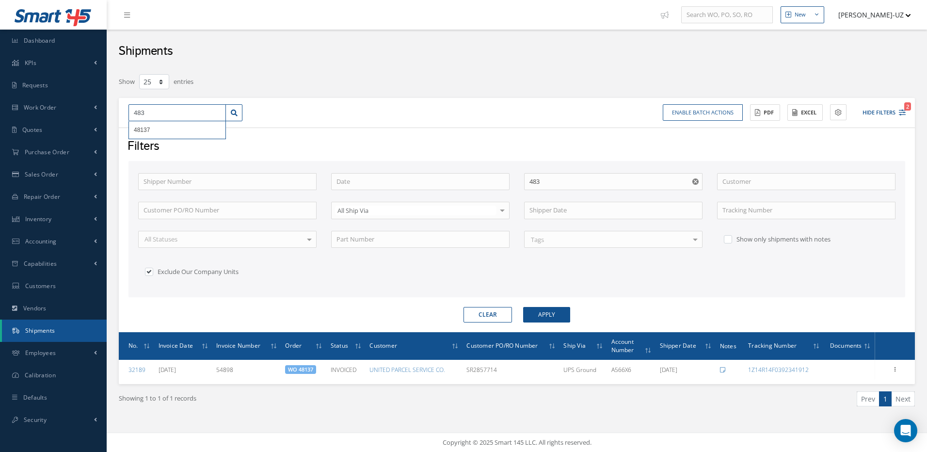
type input "4835"
type input "48353"
